Goal: Task Accomplishment & Management: Manage account settings

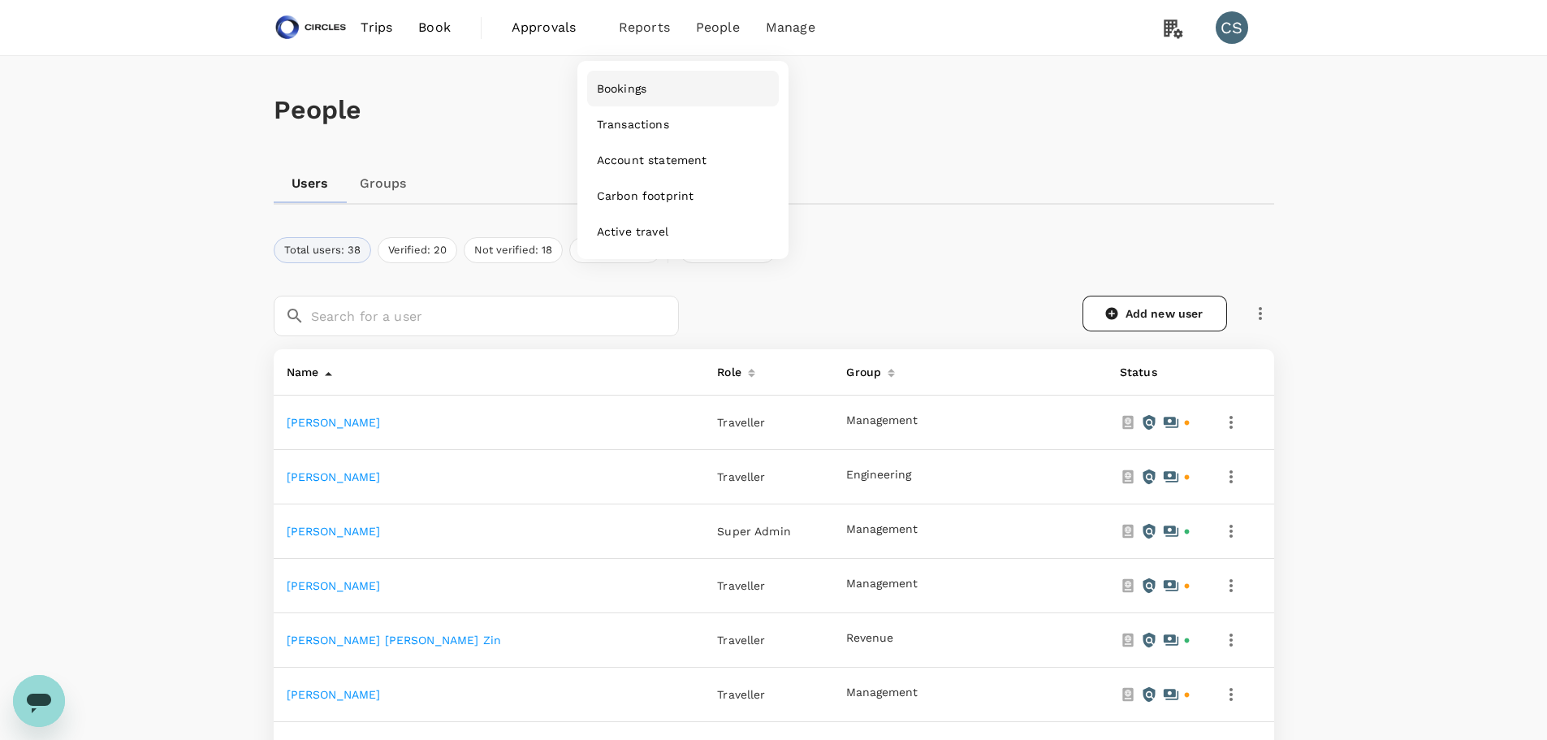
click at [629, 80] on link "Bookings" at bounding box center [683, 89] width 192 height 36
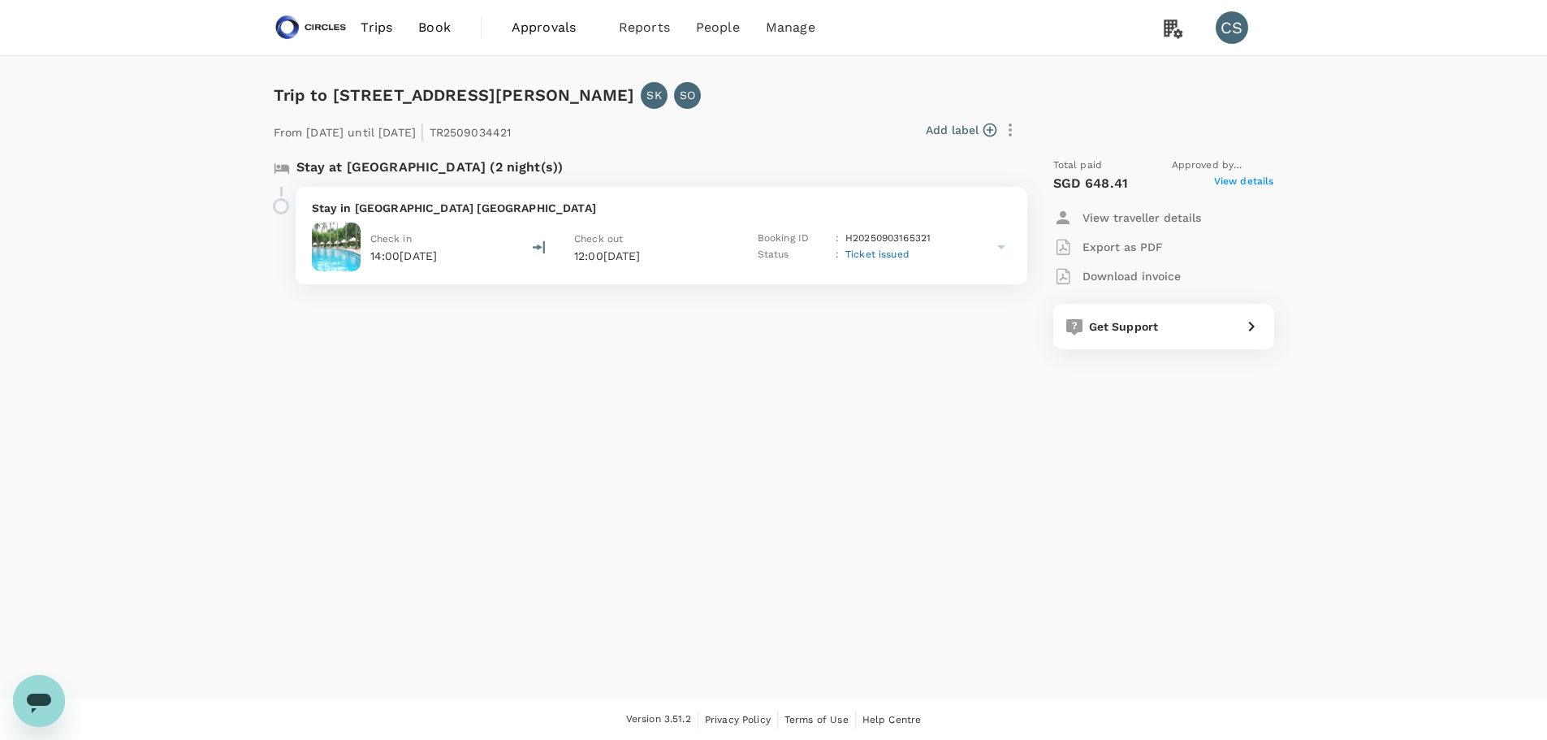
click at [1006, 248] on icon at bounding box center [1000, 246] width 19 height 19
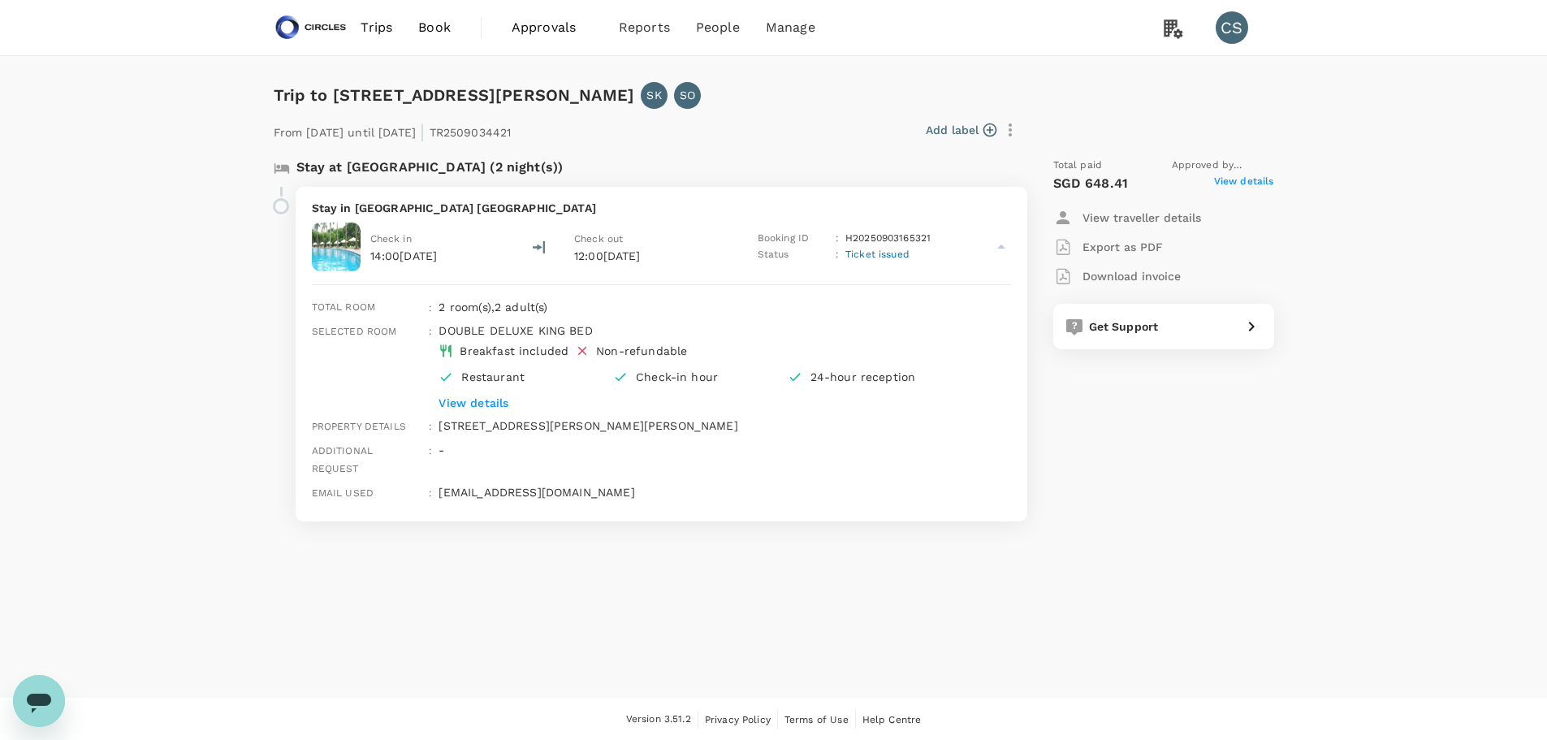
click at [546, 24] on span "Approvals" at bounding box center [552, 27] width 81 height 19
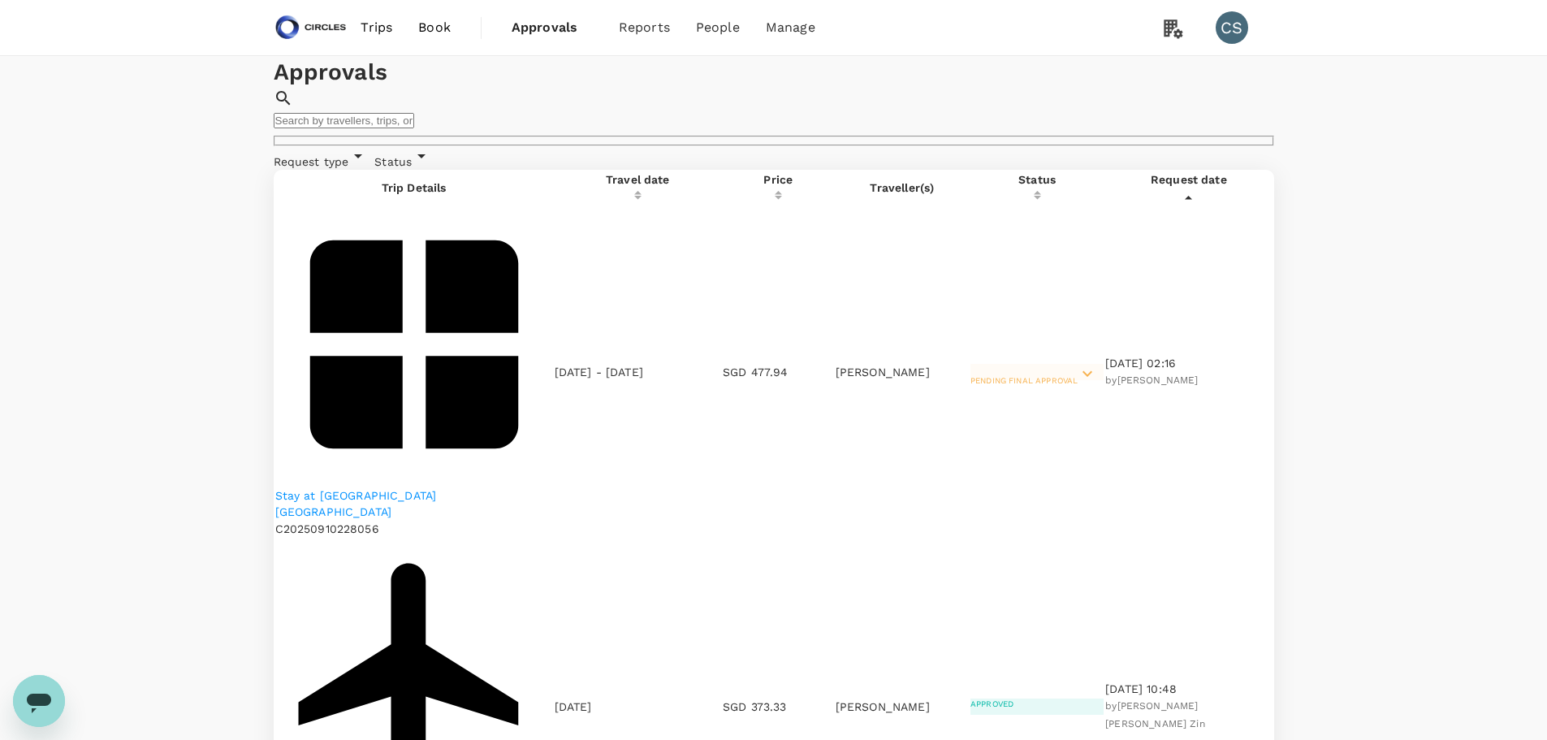
click at [455, 487] on p "Stay at [GEOGRAPHIC_DATA] [GEOGRAPHIC_DATA]" at bounding box center [414, 503] width 278 height 32
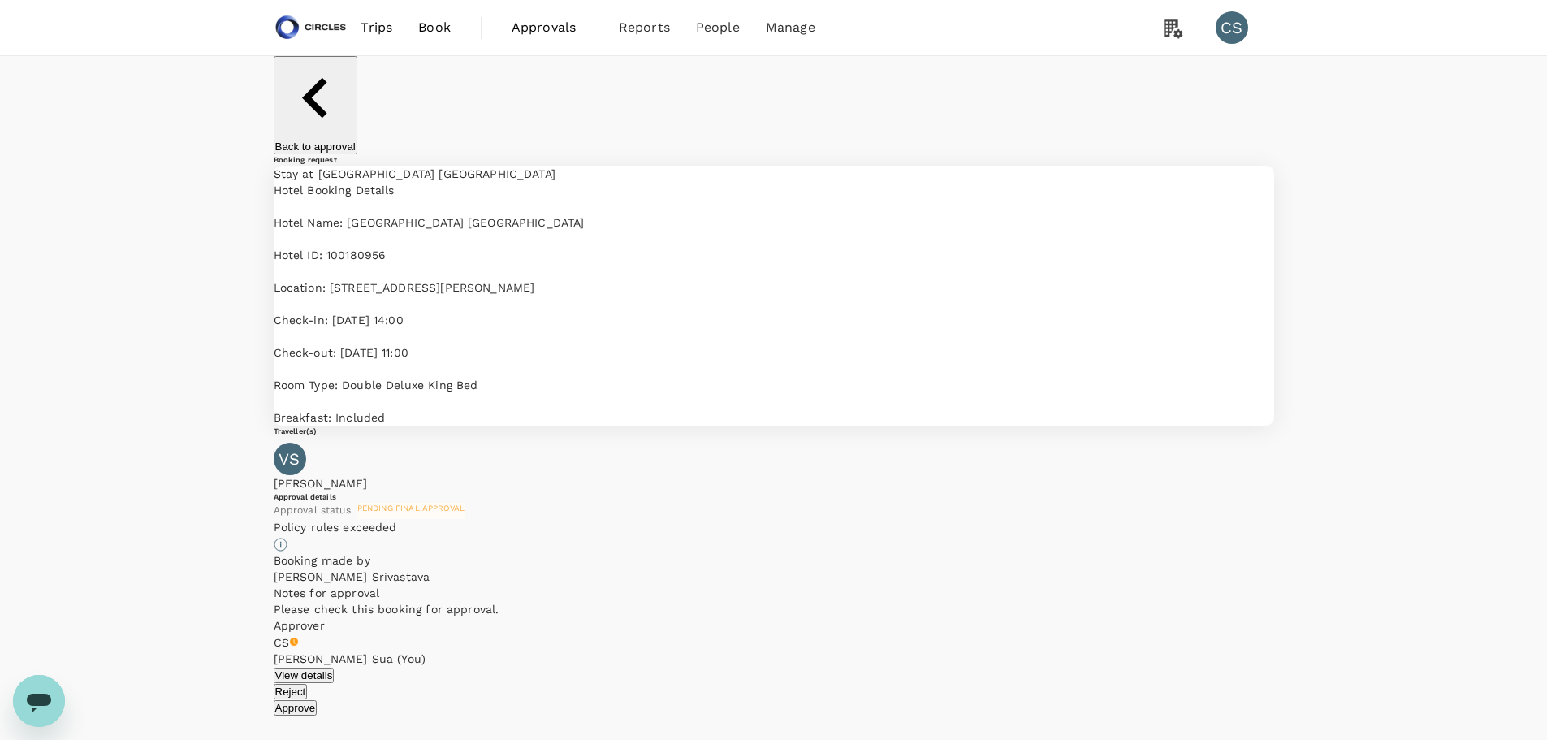
click at [532, 28] on span "Approvals" at bounding box center [552, 27] width 81 height 19
